Goal: Task Accomplishment & Management: Use online tool/utility

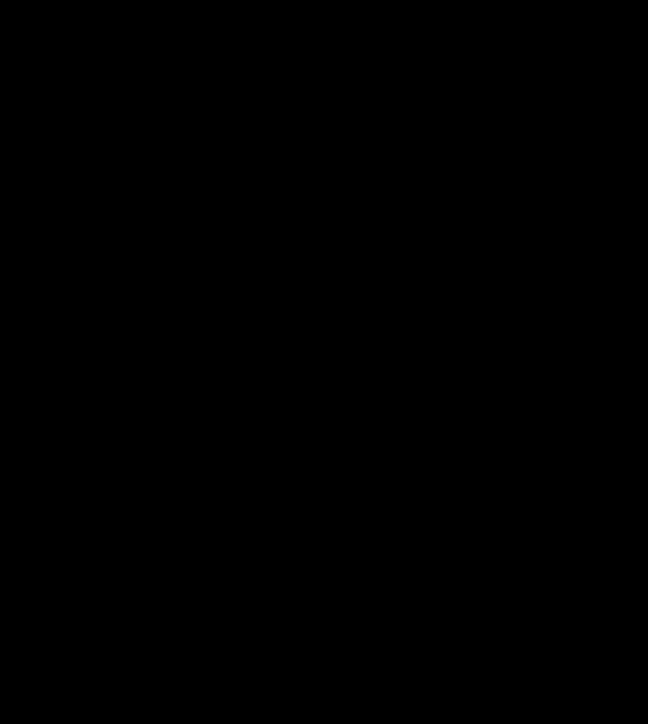
drag, startPoint x: 69, startPoint y: 185, endPoint x: 210, endPoint y: 32, distance: 208.0
click at [69, 185] on body "Projects [GEOGRAPHIC_DATA] Blog Wo Projects Your Teams Invite team member Accou…" at bounding box center [324, 362] width 648 height 724
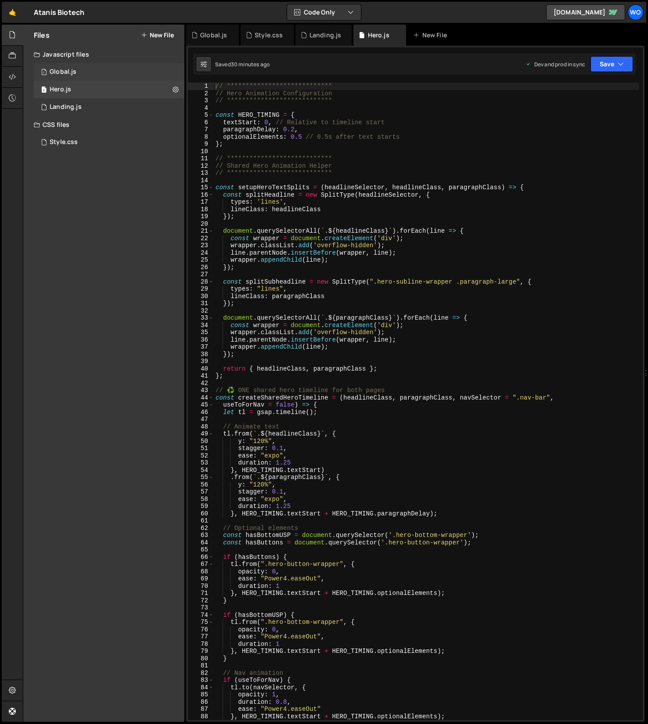
click at [92, 77] on div "1 Global.js 0" at bounding box center [109, 72] width 151 height 18
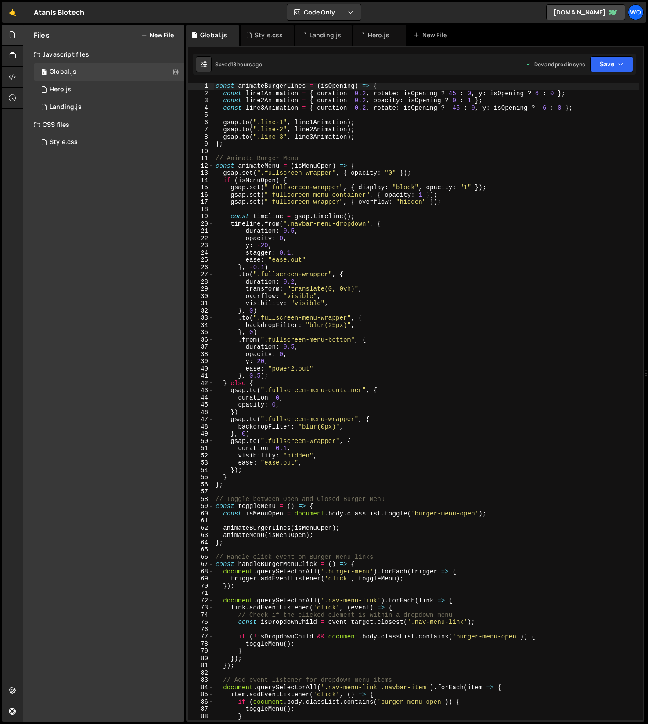
type textarea "duration: 0.2,"
click at [388, 284] on div "const animateBurgerLines = ( isOpening ) => { const line1Animation = { duration…" at bounding box center [427, 409] width 426 height 652
click at [90, 145] on div "Style.css 0" at bounding box center [109, 143] width 151 height 18
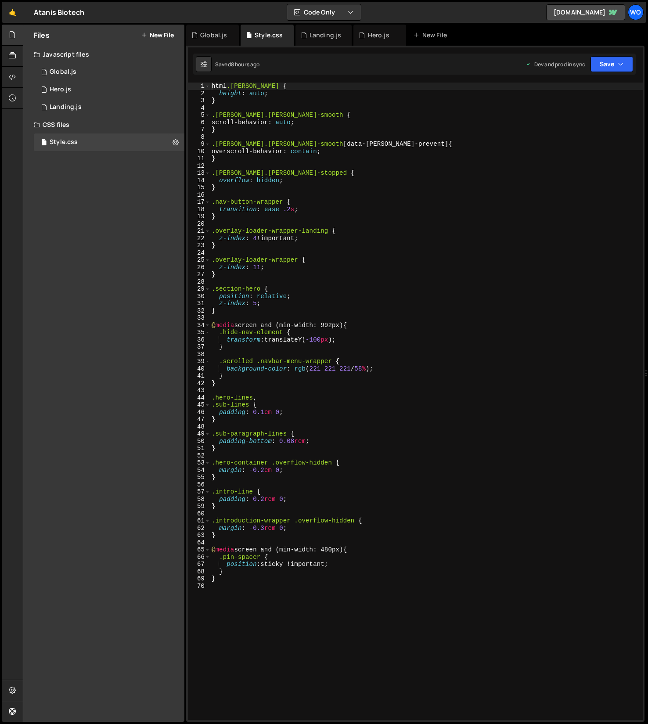
click at [246, 622] on div "html .[PERSON_NAME] { height : auto ; } .[PERSON_NAME].[PERSON_NAME]-smooth { s…" at bounding box center [426, 409] width 433 height 652
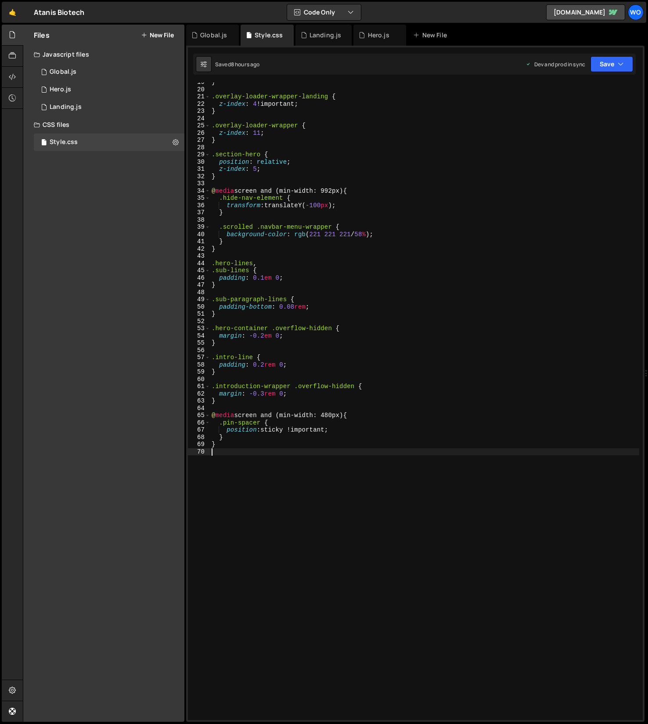
scroll to position [134, 0]
paste textarea "}"
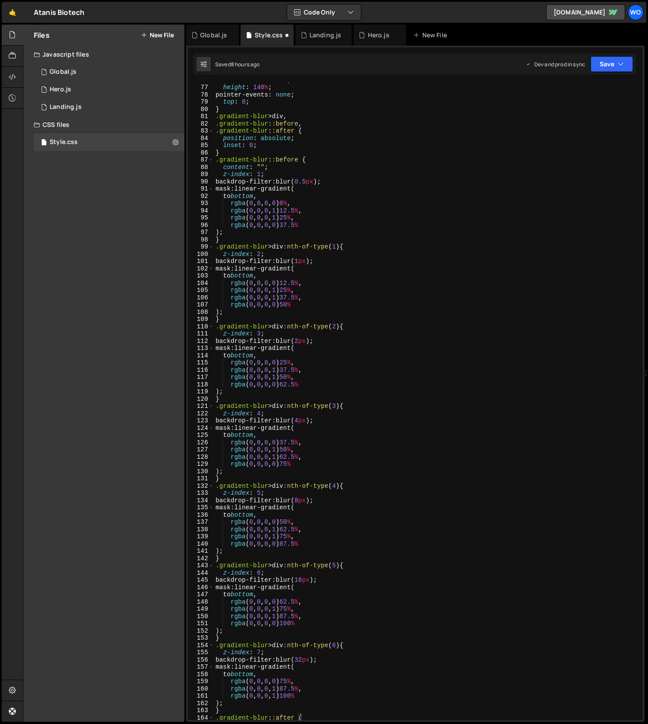
scroll to position [473, 0]
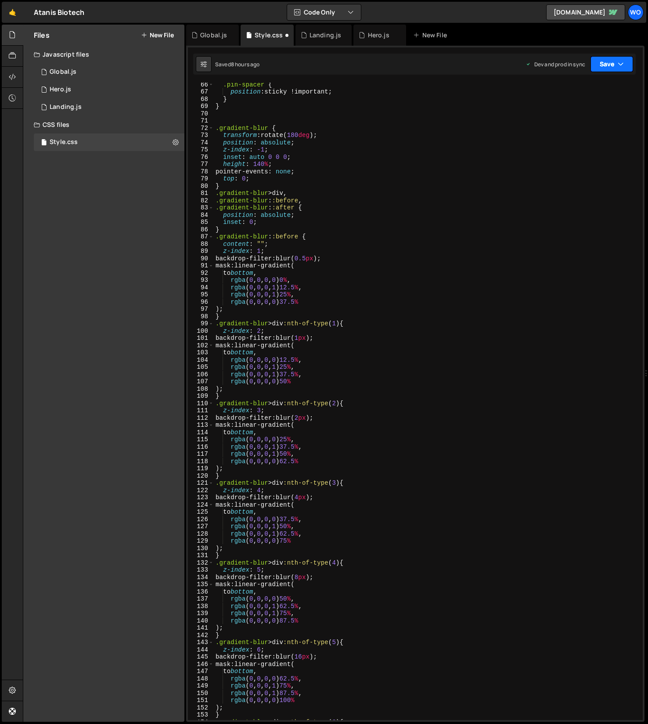
click at [601, 64] on button "Save" at bounding box center [612, 64] width 43 height 16
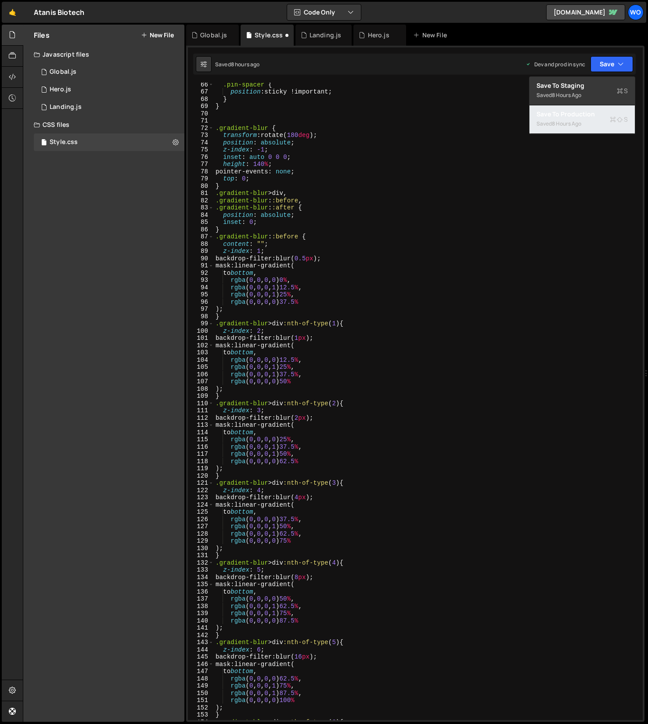
click at [579, 115] on div "Save to Production S" at bounding box center [582, 114] width 91 height 9
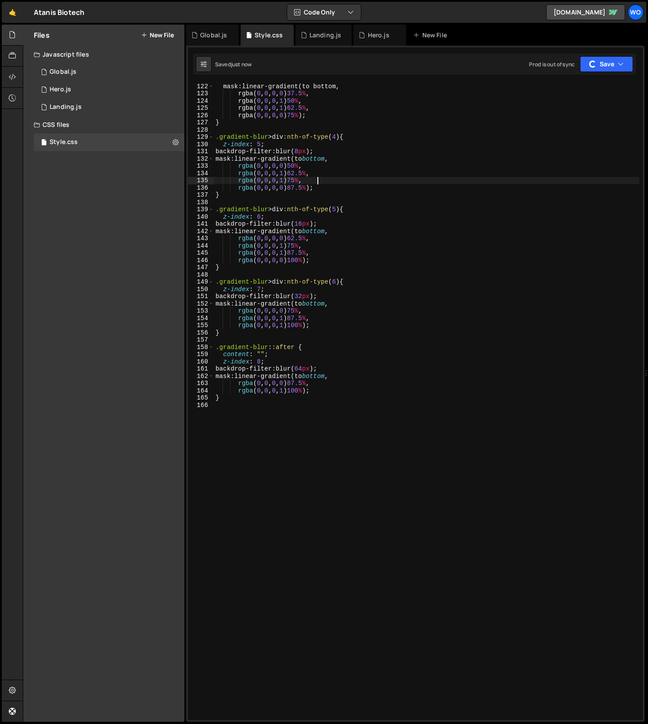
click at [467, 183] on div "mask : linear-gradient ( to bottom , rgba ( 0 , 0 , 0 , 0 ) 37.5 % , rgba ( 0 ,…" at bounding box center [427, 409] width 426 height 652
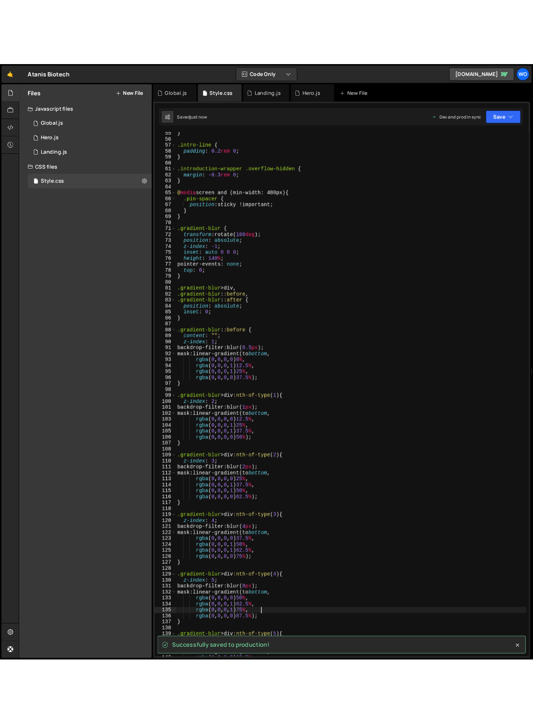
scroll to position [387, 0]
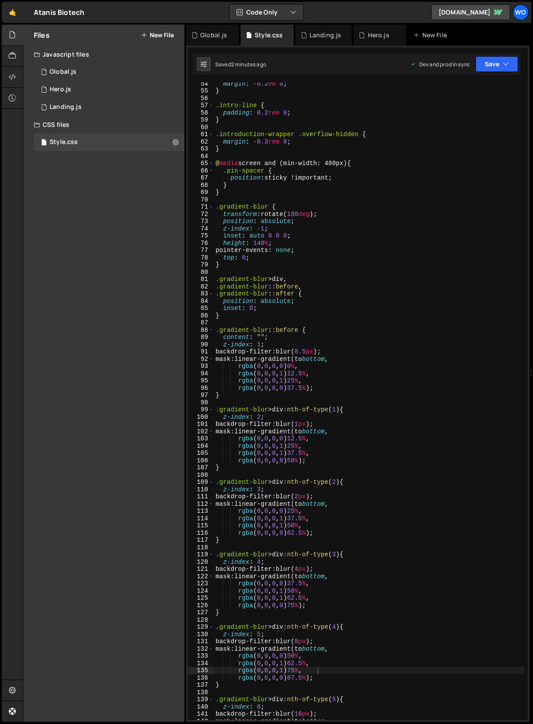
click at [384, 246] on div "margin : -0.2 em 0 ; } .intro-line { padding : 0.2 rem 0 ; } .introduction-wrap…" at bounding box center [369, 406] width 311 height 652
type textarea "height: 140%;"
click at [271, 200] on div "margin : -0.2 em 0 ; } .intro-line { padding : 0.2 rem 0 ; } .introduction-wrap…" at bounding box center [369, 406] width 311 height 652
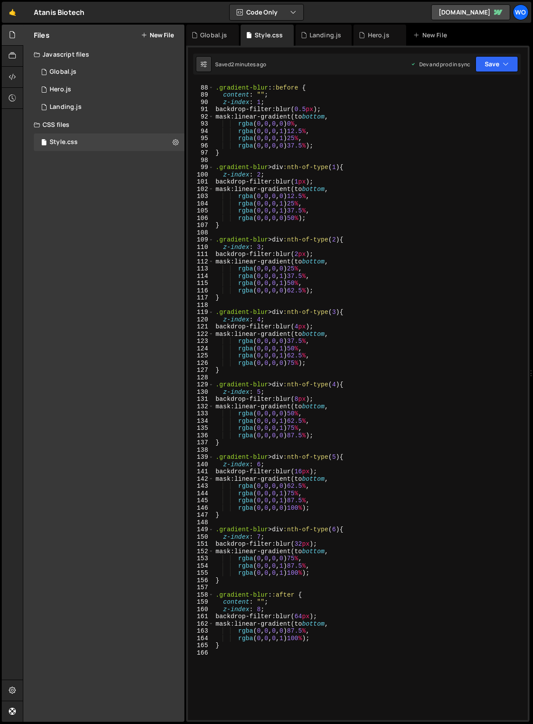
scroll to position [689, 0]
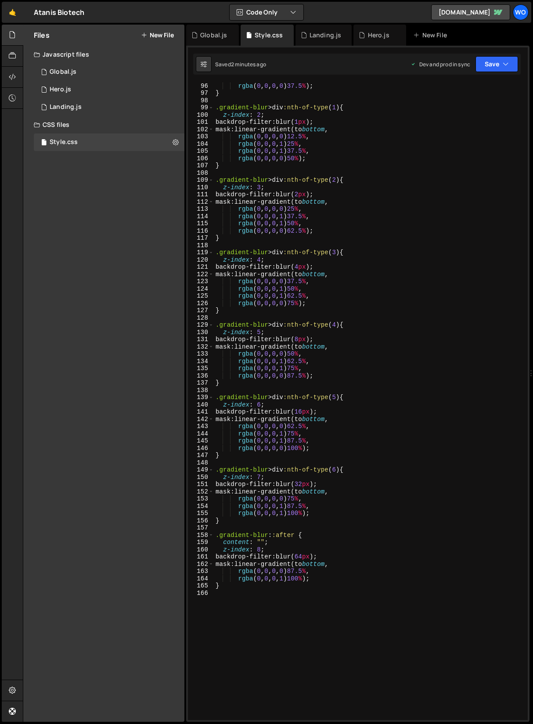
click at [247, 593] on div "rgba ( 0 , 0 , 0 , 0 ) 37.5 % ) ; } .gradient-blur > div :nth-of-type ( 1 ) { z…" at bounding box center [369, 408] width 311 height 652
type textarea "}"
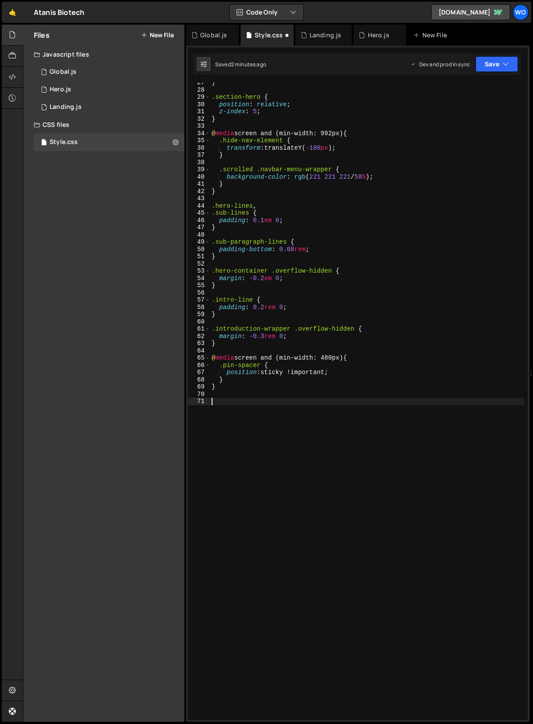
scroll to position [192, 0]
click at [489, 69] on button "Save" at bounding box center [497, 64] width 43 height 16
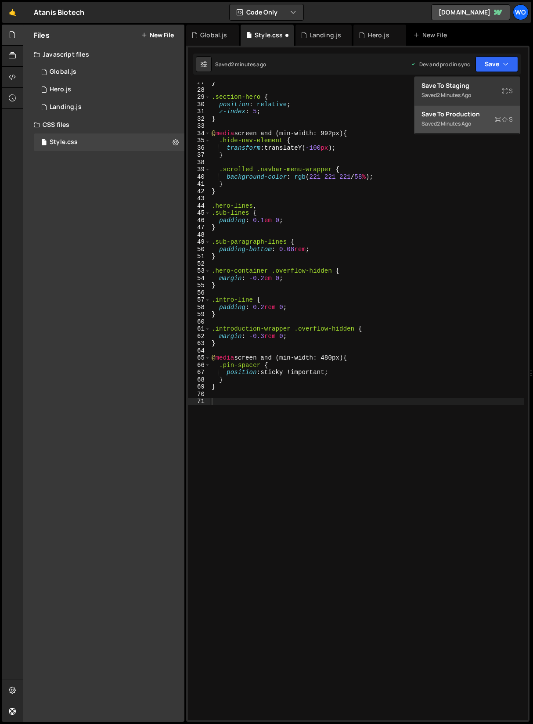
click at [481, 123] on div "Saved 2 minutes ago" at bounding box center [467, 124] width 91 height 11
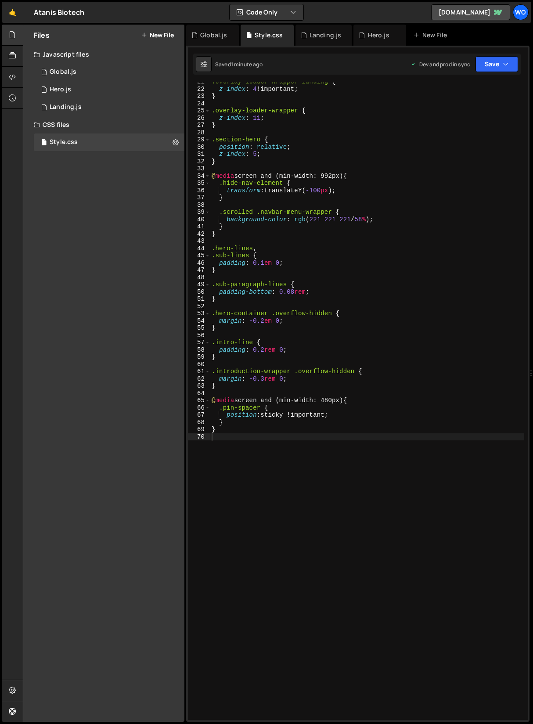
scroll to position [146, 0]
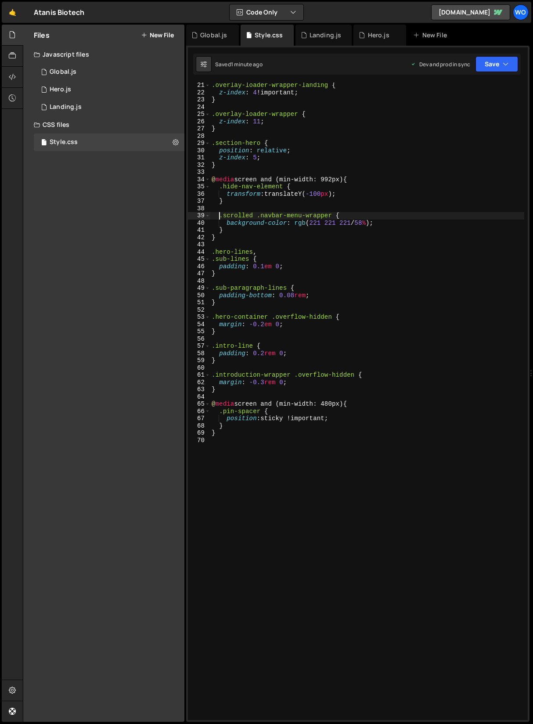
drag, startPoint x: 219, startPoint y: 216, endPoint x: 243, endPoint y: 217, distance: 24.2
click at [219, 216] on div ".overlay-loader-wrapper-landing { z-index : 4 !important ; } .overlay-loader-wr…" at bounding box center [367, 408] width 315 height 652
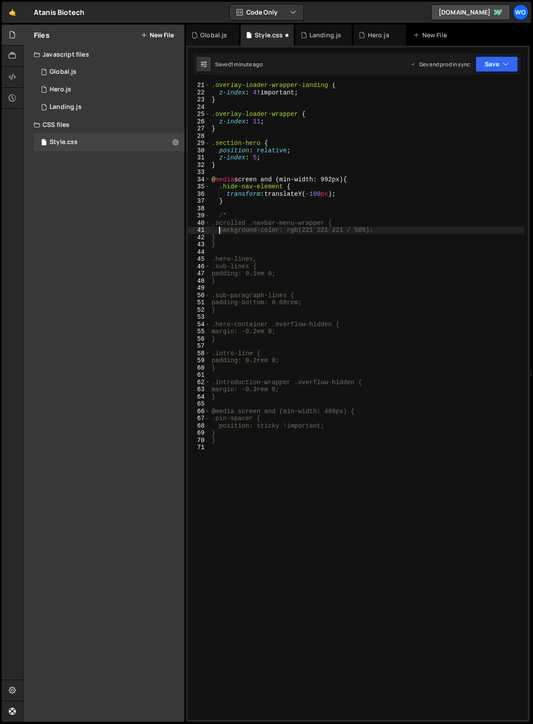
type textarea "}"
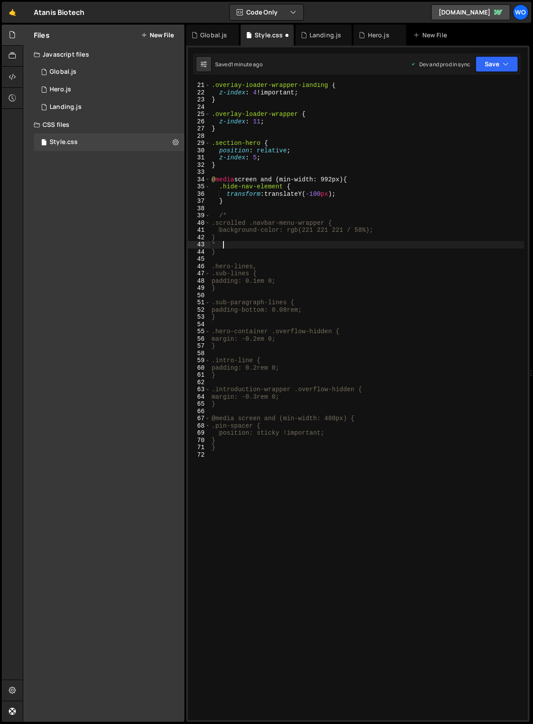
scroll to position [0, 0]
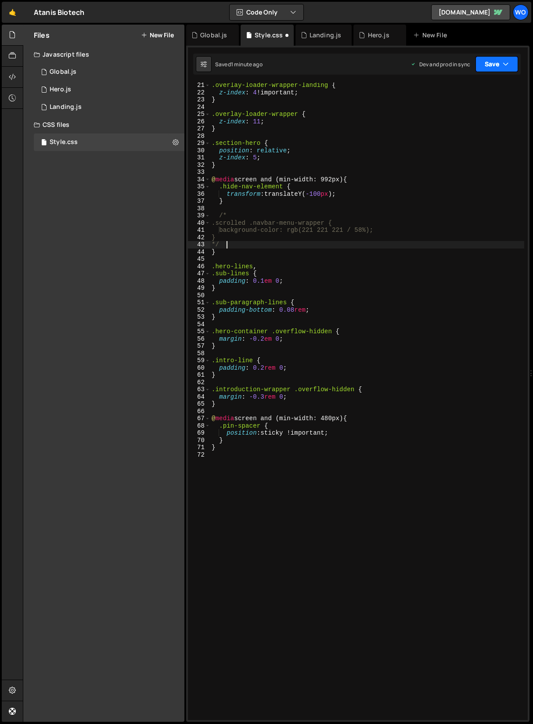
type textarea "*/"
click at [508, 67] on icon "button" at bounding box center [506, 64] width 6 height 9
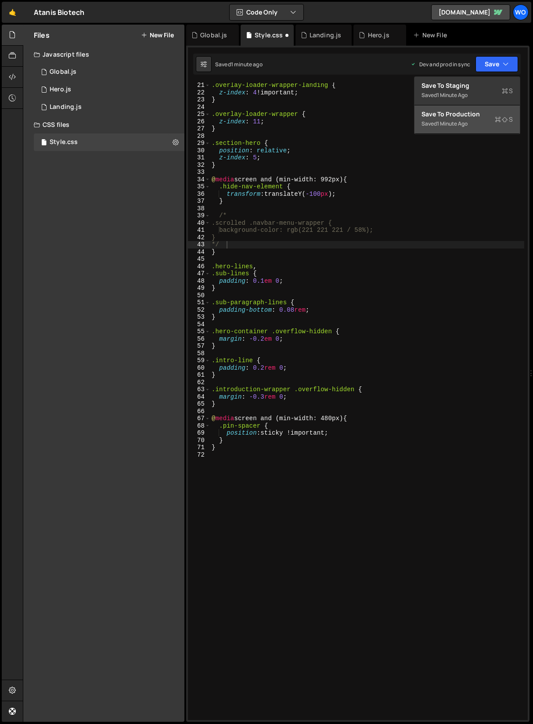
click at [486, 120] on div "Saved 1 minute ago" at bounding box center [467, 124] width 91 height 11
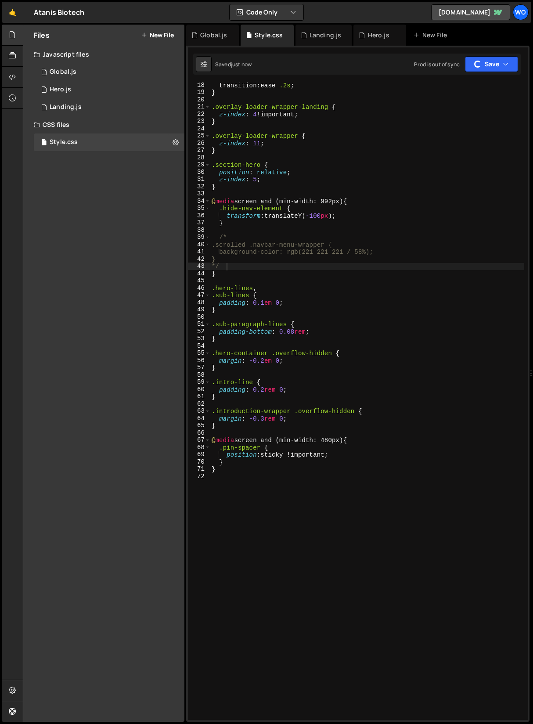
scroll to position [124, 0]
click at [58, 77] on div "1 Global.js 0" at bounding box center [109, 72] width 151 height 18
click at [61, 71] on div "Global.js" at bounding box center [63, 72] width 27 height 8
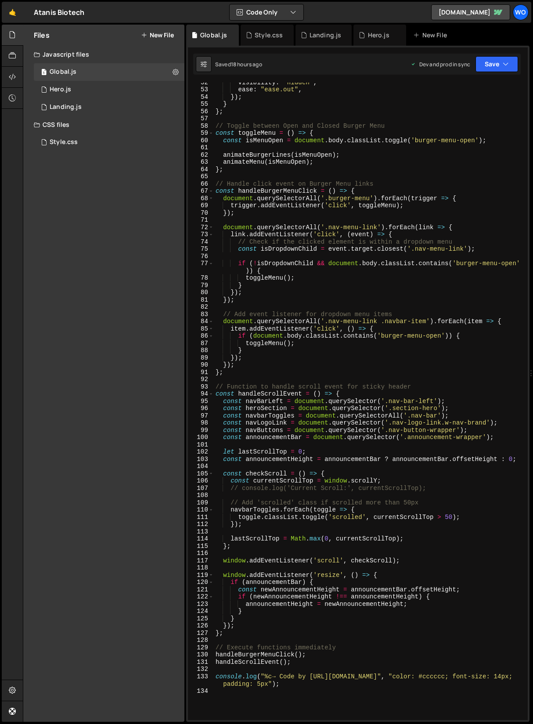
scroll to position [391, 0]
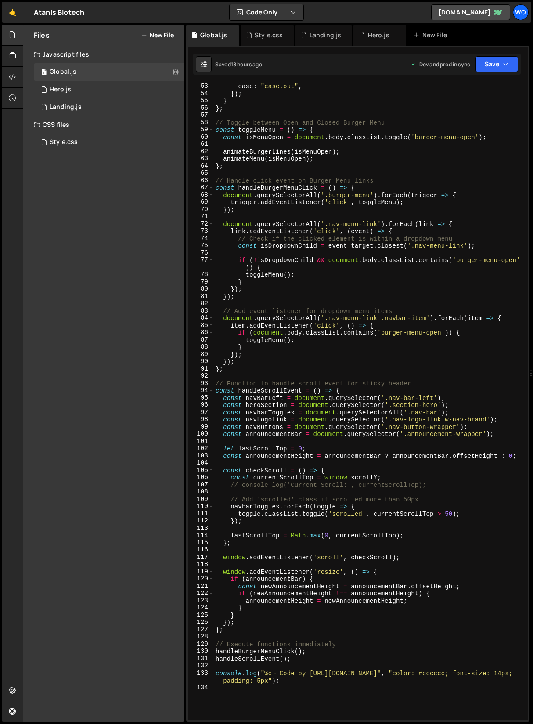
click at [315, 410] on div "visibility : "hidden" , ease : "ease.out" , }) ; } } ; // Toggle between Open a…" at bounding box center [369, 402] width 311 height 652
click at [338, 478] on div "visibility : "hidden" , ease : "ease.out" , }) ; } } ; // Toggle between Open a…" at bounding box center [369, 402] width 311 height 652
click at [294, 499] on div "visibility : "hidden" , ease : "ease.out" , }) ; } } ; // Toggle between Open a…" at bounding box center [369, 402] width 311 height 652
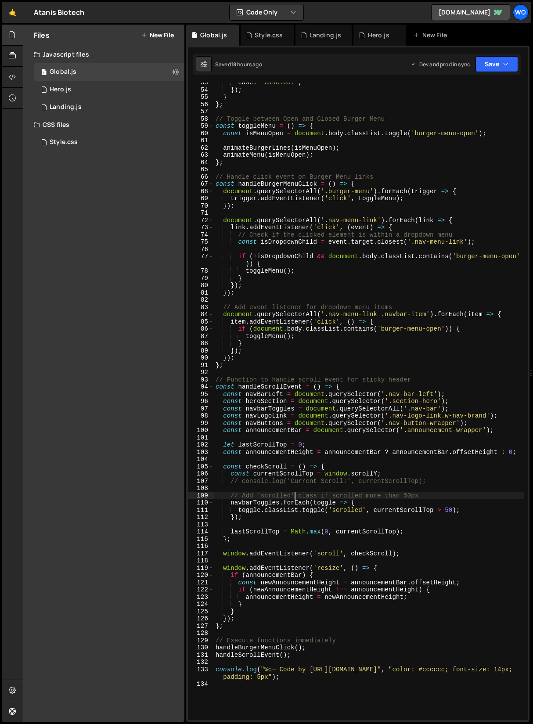
scroll to position [395, 0]
click at [351, 383] on div "ease : "ease.out" , }) ; } } ; // Toggle between Open and Closed Burger Menu co…" at bounding box center [369, 405] width 311 height 652
click at [349, 389] on div "ease : "ease.out" , }) ; } } ; // Toggle between Open and Closed Burger Menu co…" at bounding box center [369, 405] width 311 height 652
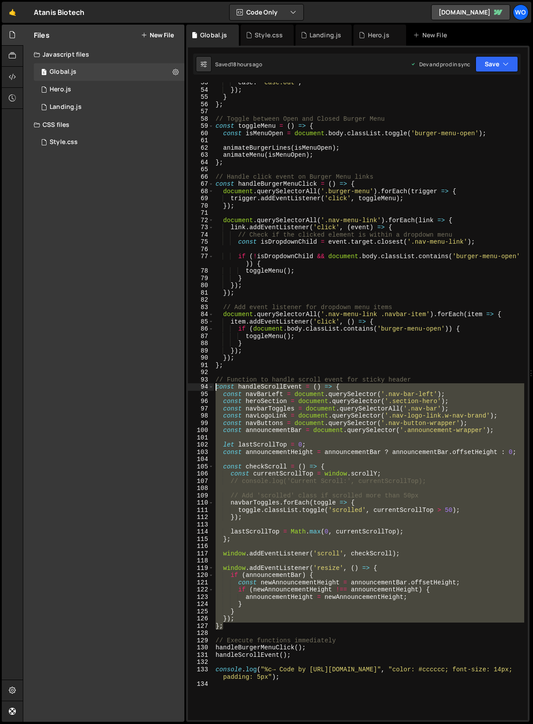
drag, startPoint x: 241, startPoint y: 626, endPoint x: 143, endPoint y: 385, distance: 259.9
click at [143, 385] on div "Files New File Javascript files 1 Global.js 0 1 Hero.js 0 2 Landing.js 0" at bounding box center [278, 374] width 510 height 698
paste textarea "}"
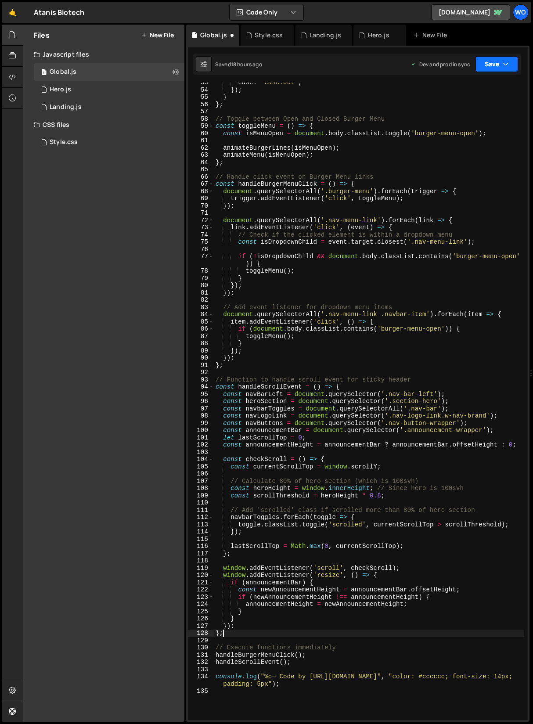
click at [496, 66] on button "Save" at bounding box center [497, 64] width 43 height 16
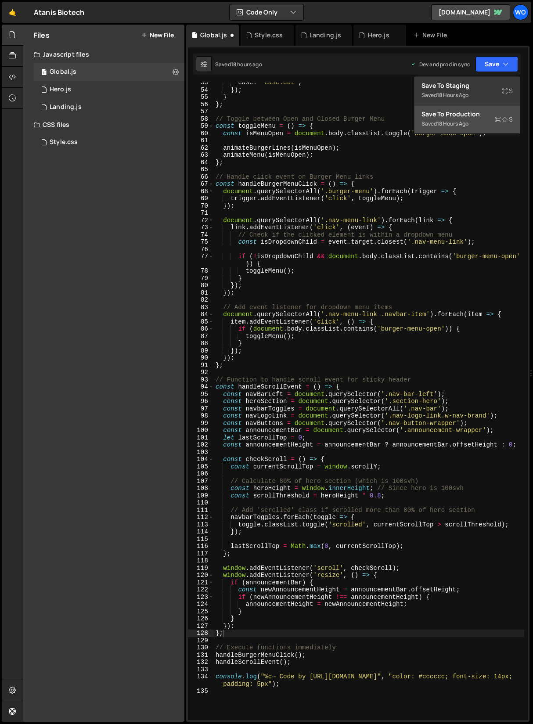
click at [472, 111] on div "Save to Production S" at bounding box center [467, 114] width 91 height 9
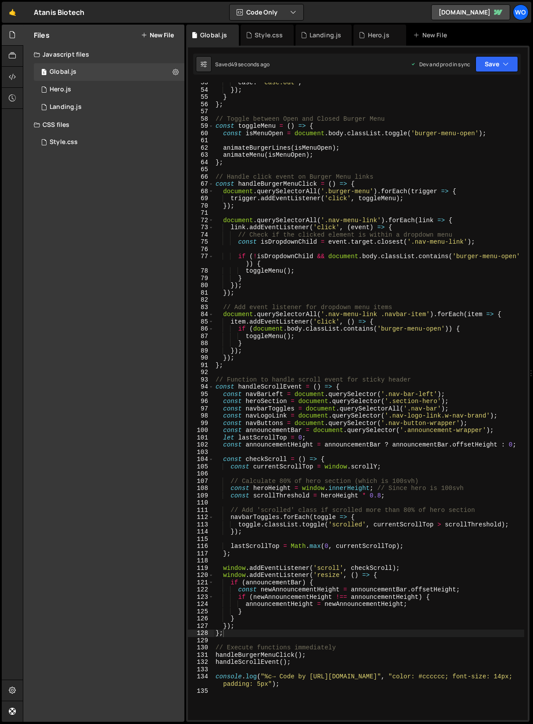
click at [380, 498] on div "ease : "ease.out" , }) ; } } ; // Toggle between Open and Closed Burger Menu co…" at bounding box center [369, 405] width 311 height 652
type textarea "const scrollThreshold = heroHeight * 0.95;"
click at [492, 65] on button "Save" at bounding box center [497, 64] width 43 height 16
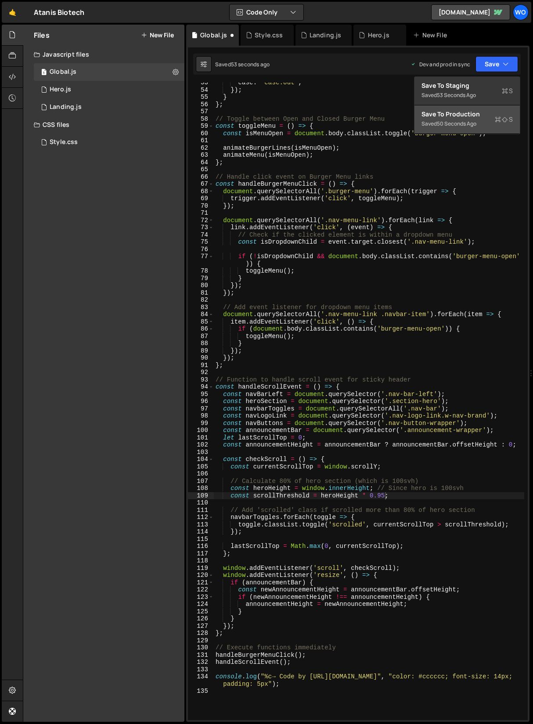
click at [454, 124] on div "50 seconds ago" at bounding box center [457, 123] width 40 height 7
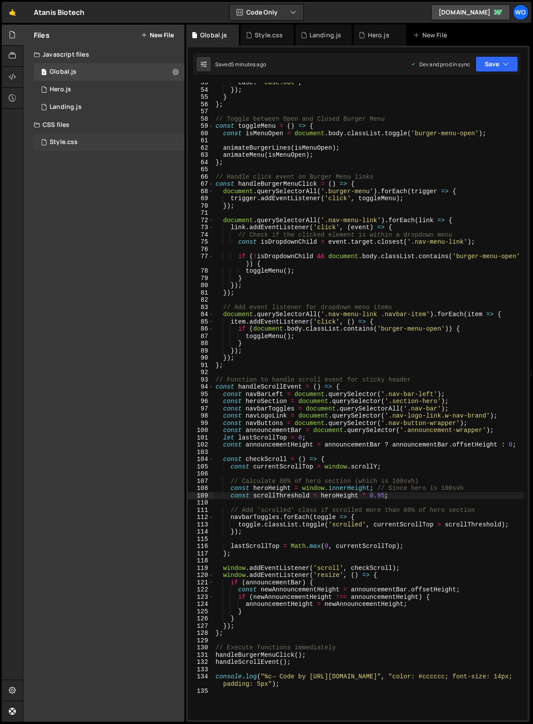
click at [74, 148] on div "Style.css 0" at bounding box center [109, 143] width 151 height 18
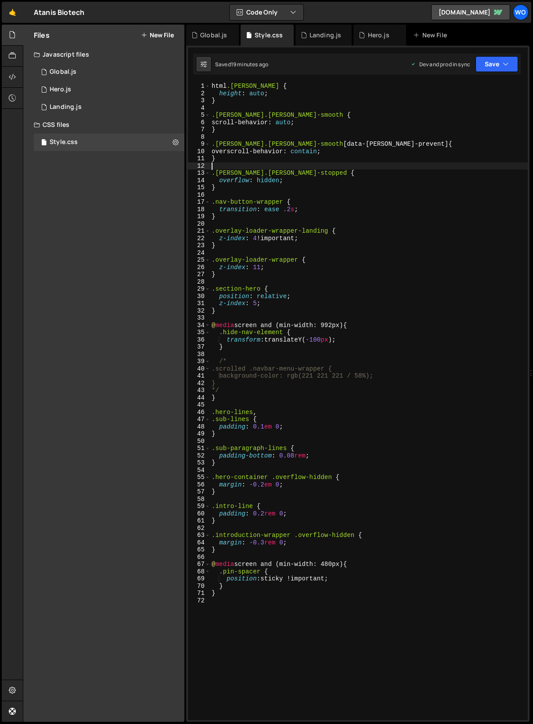
scroll to position [0, 0]
drag, startPoint x: 321, startPoint y: 165, endPoint x: 318, endPoint y: 160, distance: 6.0
click at [321, 165] on div "html .[PERSON_NAME] { height : auto ; } .[PERSON_NAME].[PERSON_NAME]-smooth { s…" at bounding box center [369, 409] width 318 height 652
